Goal: Information Seeking & Learning: Learn about a topic

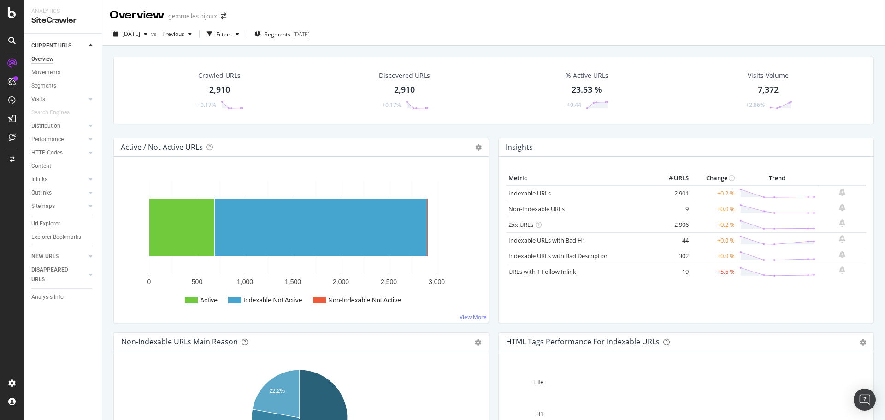
scroll to position [138, 0]
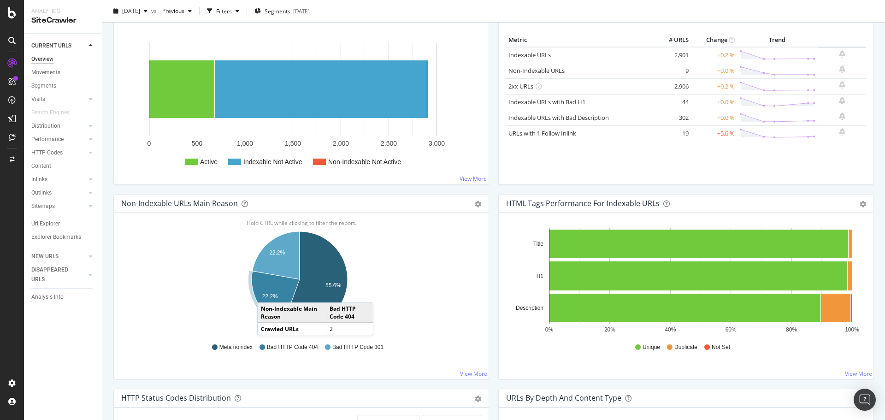
click at [266, 293] on text "22.2%" at bounding box center [270, 296] width 16 height 6
